Goal: Information Seeking & Learning: Learn about a topic

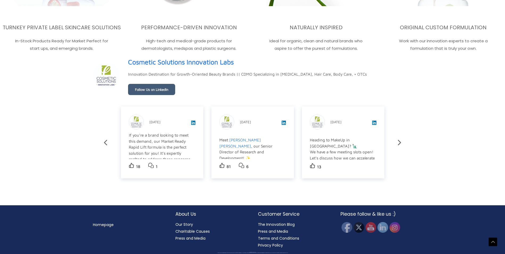
scroll to position [53, 0]
click at [185, 223] on link "Our Story" at bounding box center [184, 224] width 18 height 5
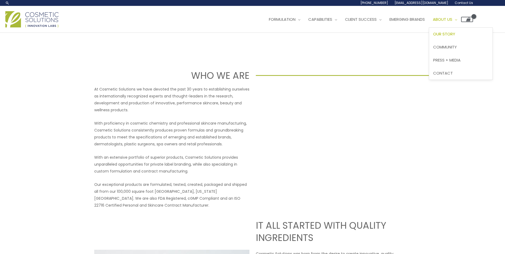
click at [455, 32] on span "Our Story" at bounding box center [444, 34] width 22 height 6
